Goal: Information Seeking & Learning: Learn about a topic

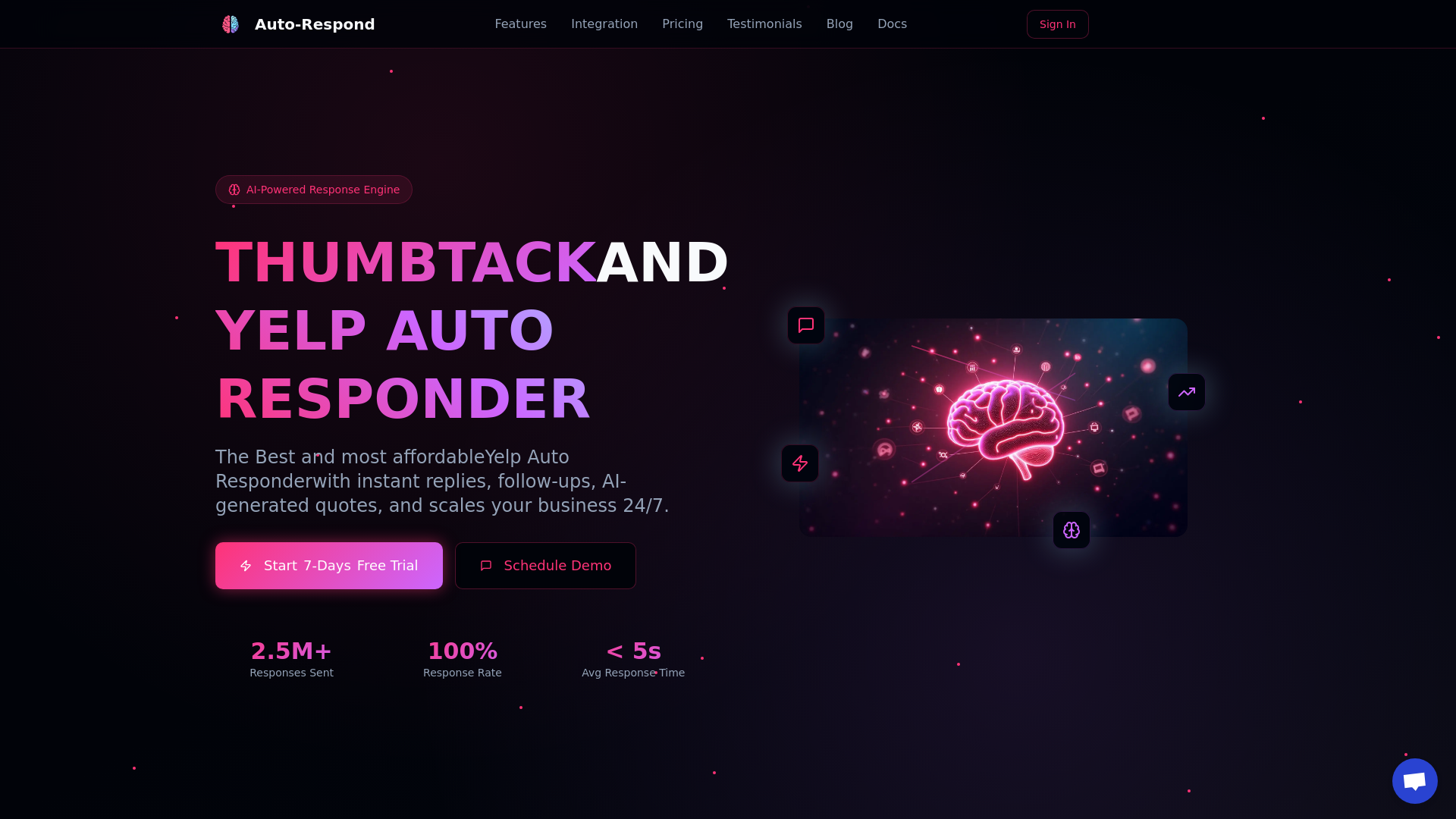
click at [827, 25] on link "Blog" at bounding box center [839, 24] width 26 height 18
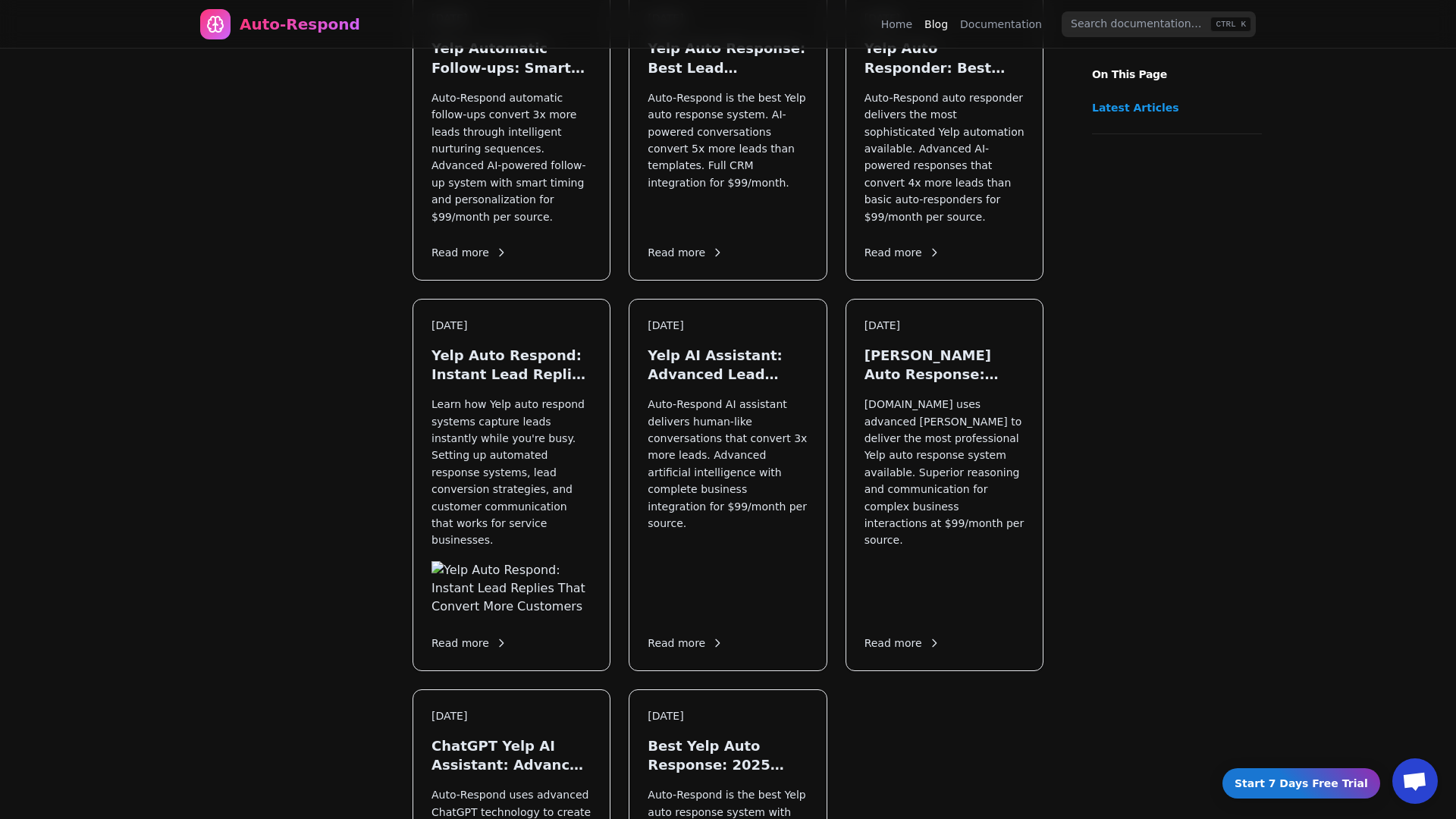
scroll to position [1798, 0]
